Goal: Task Accomplishment & Management: Use online tool/utility

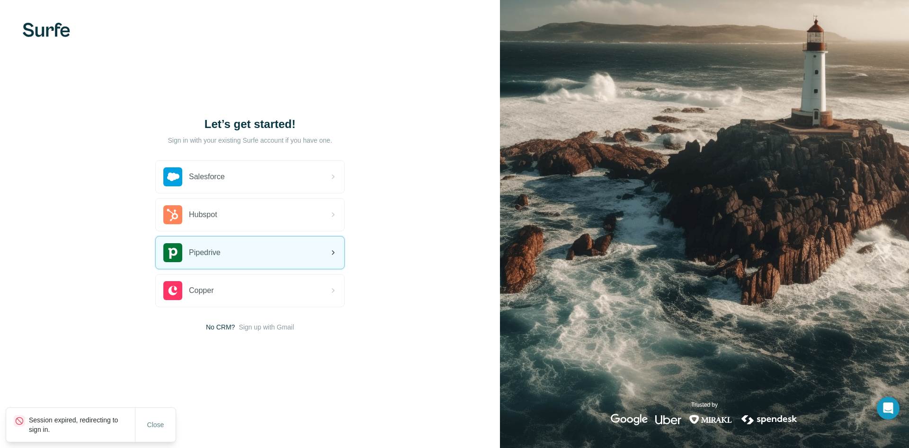
click at [230, 250] on div "Pipedrive" at bounding box center [250, 252] width 188 height 32
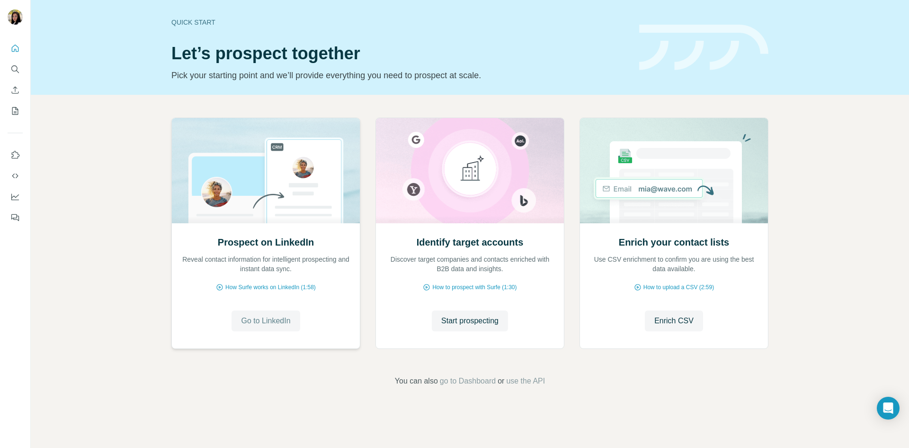
click at [281, 325] on span "Go to LinkedIn" at bounding box center [265, 320] width 49 height 11
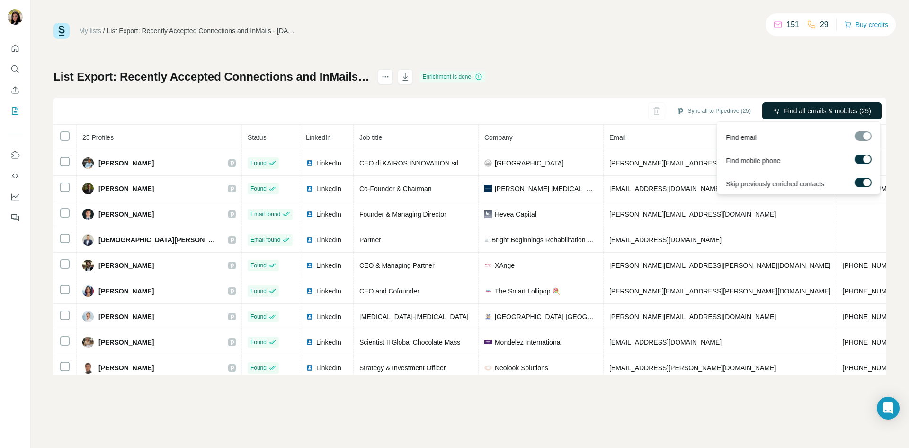
click at [851, 110] on span "Find all emails & mobiles (25)" at bounding box center [827, 110] width 87 height 9
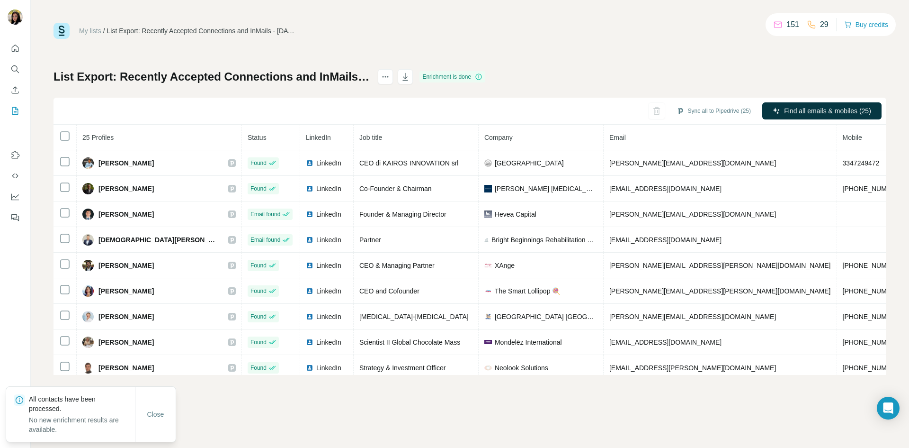
click at [276, 48] on div "My lists / List Export: Recently Accepted Connections and InMails - 14/08/2025 …" at bounding box center [470, 199] width 833 height 352
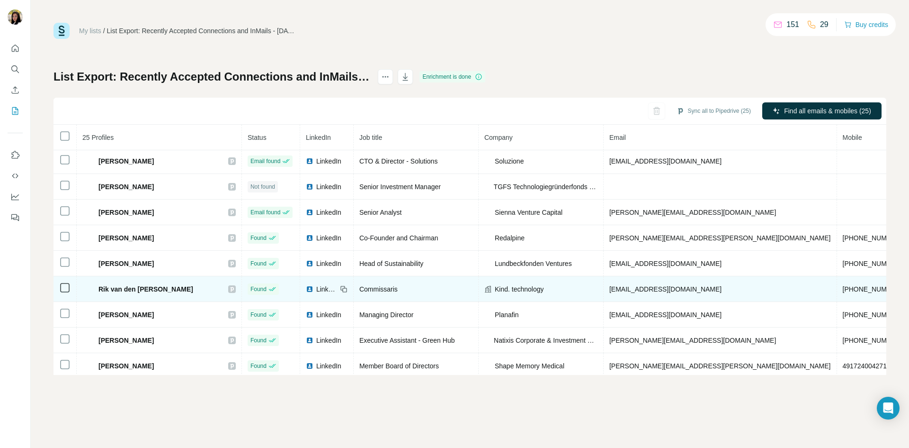
scroll to position [420, 0]
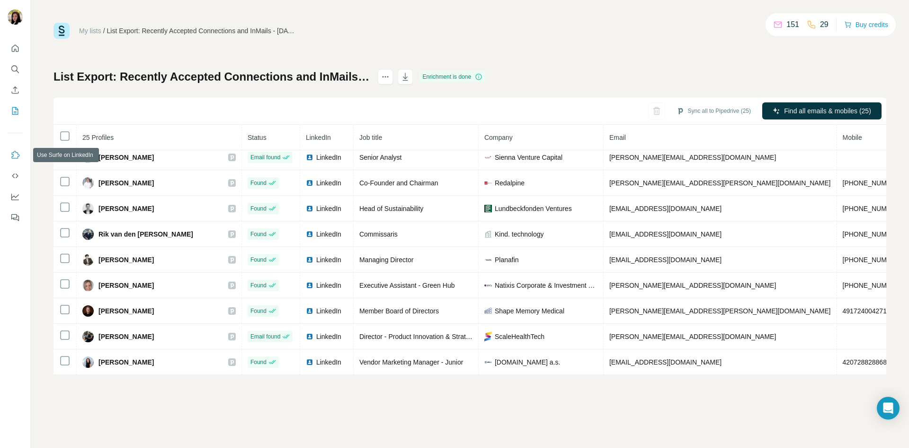
click at [17, 156] on icon "Use Surfe on LinkedIn" at bounding box center [14, 154] width 9 height 9
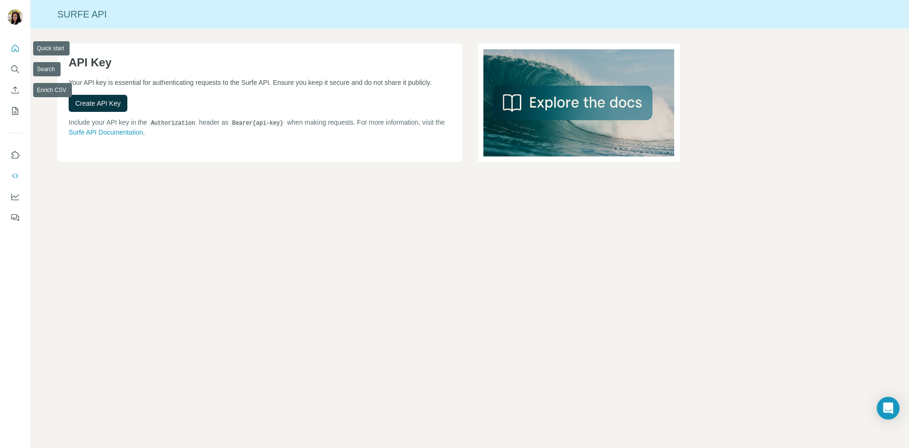
click at [18, 49] on icon "Quick start" at bounding box center [15, 48] width 7 height 7
